Goal: Task Accomplishment & Management: Use online tool/utility

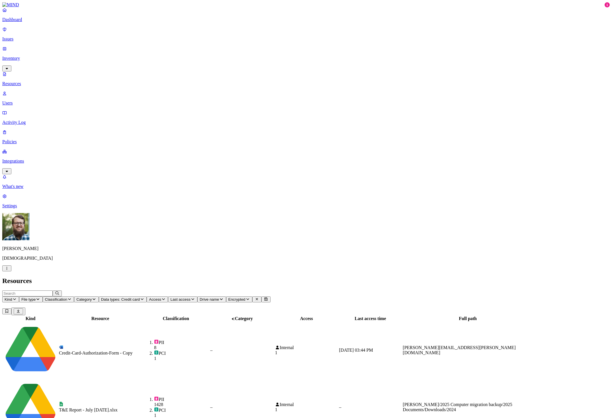
click at [24, 36] on p "Issues" at bounding box center [305, 38] width 607 height 5
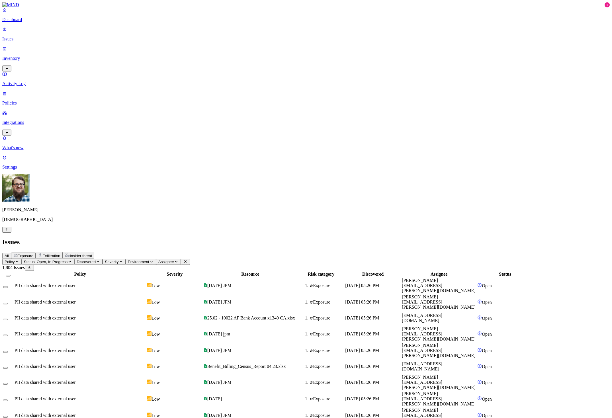
click at [146, 283] on div "PII data shared with external user" at bounding box center [80, 285] width 131 height 5
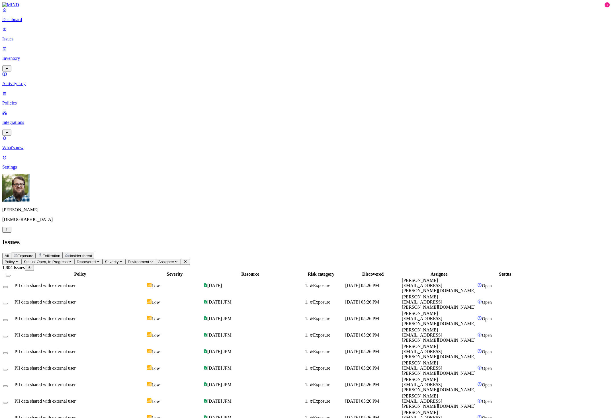
click at [118, 260] on span "Severity" at bounding box center [112, 262] width 14 height 4
drag, startPoint x: 178, startPoint y: 46, endPoint x: 177, endPoint y: 48, distance: 3.0
click at [183, 47] on button "button" at bounding box center [185, 48] width 5 height 2
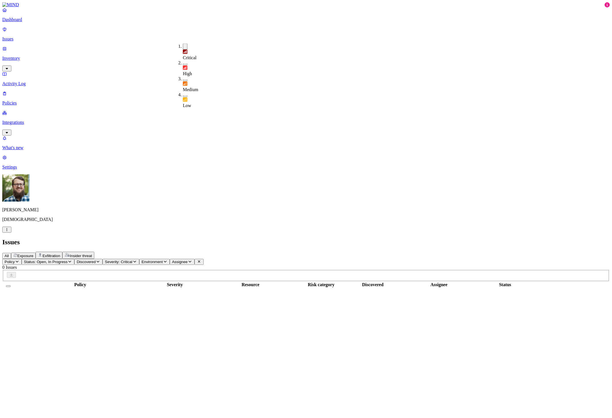
click at [183, 64] on button "button" at bounding box center [185, 65] width 5 height 2
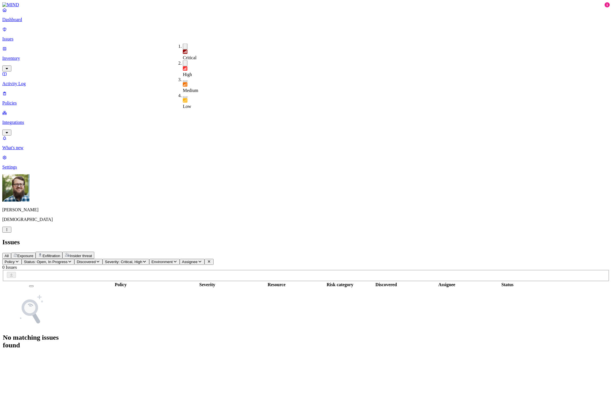
click at [183, 77] on div "Medium" at bounding box center [183, 85] width 0 height 16
click at [114, 281] on div "Policy Severity Resource Risk category Discovered Assignee Status No matching i…" at bounding box center [305, 318] width 607 height 74
click at [38, 81] on p "Activity Log" at bounding box center [305, 83] width 607 height 5
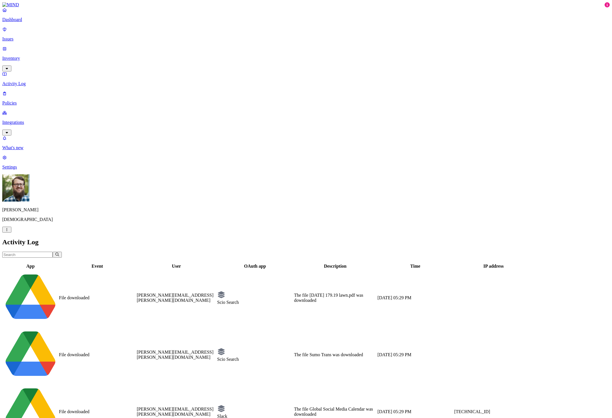
click at [32, 91] on link "Policies" at bounding box center [305, 98] width 607 height 15
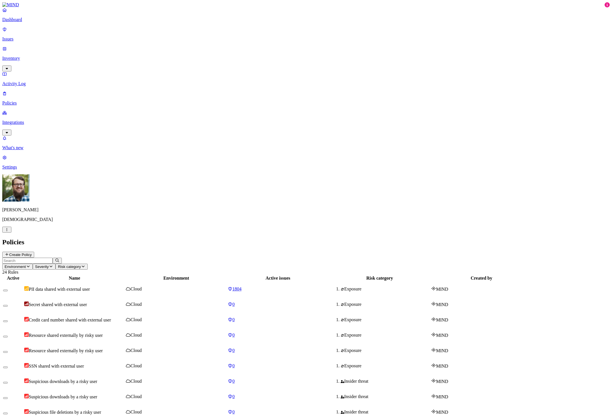
click at [87, 302] on span "Secret shared with external user" at bounding box center [58, 304] width 58 height 5
click at [8, 305] on button "button" at bounding box center [5, 306] width 5 height 2
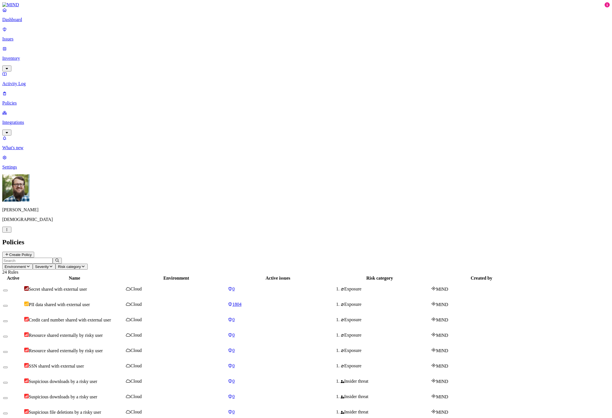
click at [34, 252] on button "Create Policy" at bounding box center [18, 255] width 32 height 6
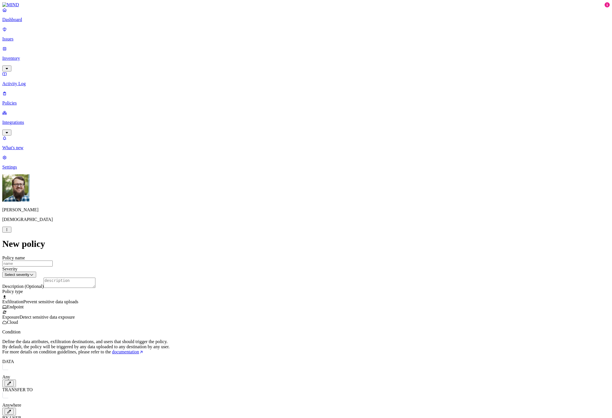
scroll to position [20, 0]
click at [19, 315] on span "Exposure" at bounding box center [10, 317] width 17 height 5
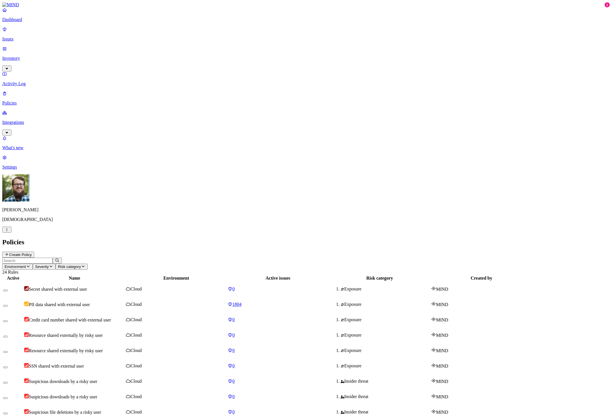
click at [37, 110] on link "Integrations" at bounding box center [305, 122] width 607 height 24
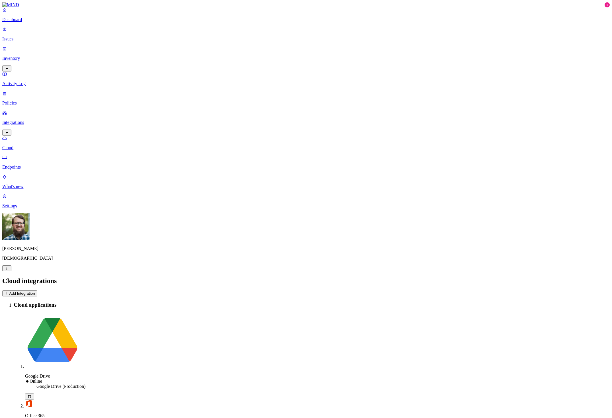
click at [22, 165] on p "Endpoints" at bounding box center [305, 167] width 607 height 5
